Goal: Find specific page/section: Find specific page/section

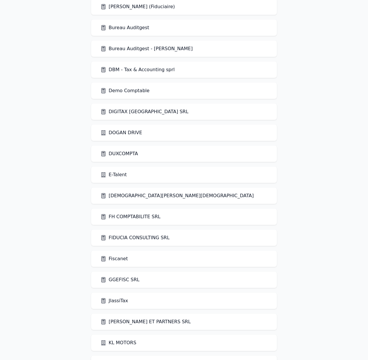
scroll to position [409, 0]
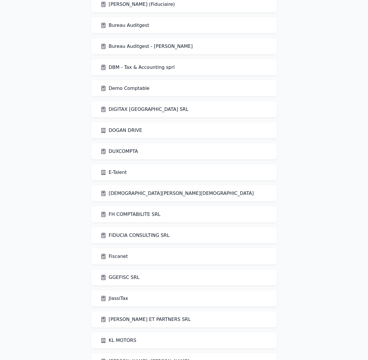
click at [120, 257] on link "Fiscanet" at bounding box center [113, 256] width 27 height 7
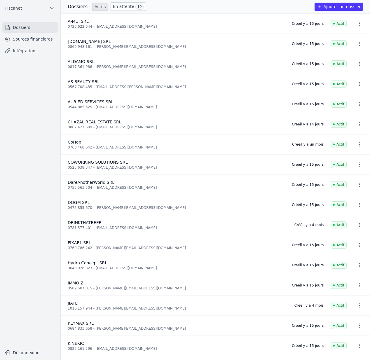
click at [32, 40] on link "Sources financières" at bounding box center [30, 39] width 56 height 11
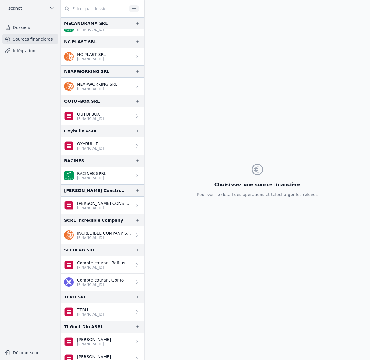
scroll to position [799, 0]
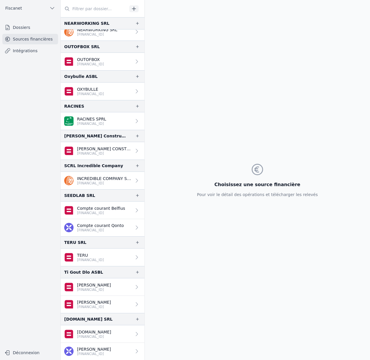
click at [103, 285] on p "[PERSON_NAME]" at bounding box center [94, 285] width 34 height 6
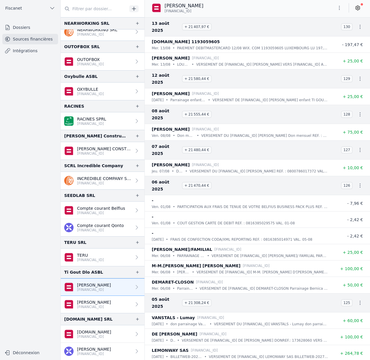
click at [100, 303] on p "[PERSON_NAME]" at bounding box center [94, 302] width 34 height 6
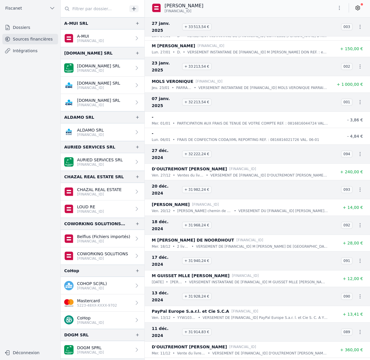
click at [104, 40] on p "[FINANCIAL_ID]" at bounding box center [90, 41] width 27 height 5
